Goal: Information Seeking & Learning: Learn about a topic

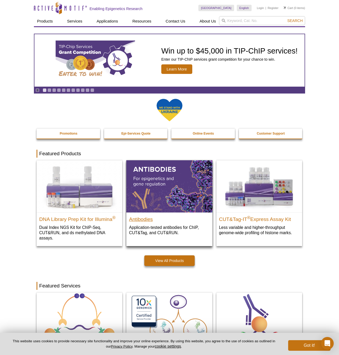
click at [147, 220] on h2 "Antibodies" at bounding box center [169, 218] width 81 height 8
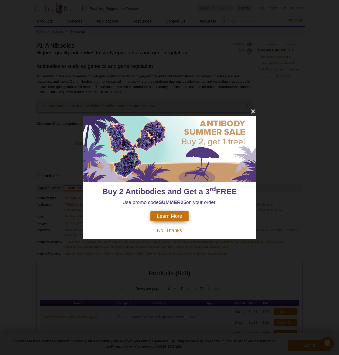
click at [176, 218] on span "Learn More" at bounding box center [169, 216] width 25 height 6
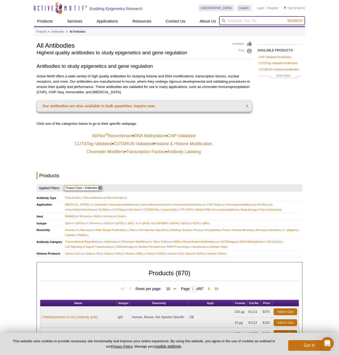
click at [244, 23] on input "search" at bounding box center [262, 20] width 86 height 9
type input "ha antibody"
drag, startPoint x: 244, startPoint y: 23, endPoint x: 300, endPoint y: 21, distance: 56.7
click at [300, 21] on span "Search" at bounding box center [294, 21] width 15 height 4
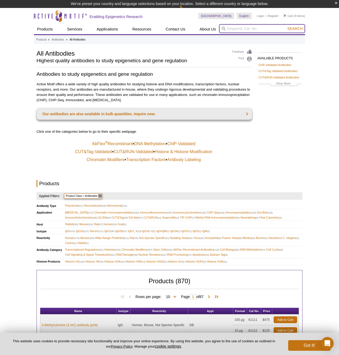
click at [241, 27] on input "search" at bounding box center [262, 28] width 86 height 9
type input "ha"
